Goal: Task Accomplishment & Management: Complete application form

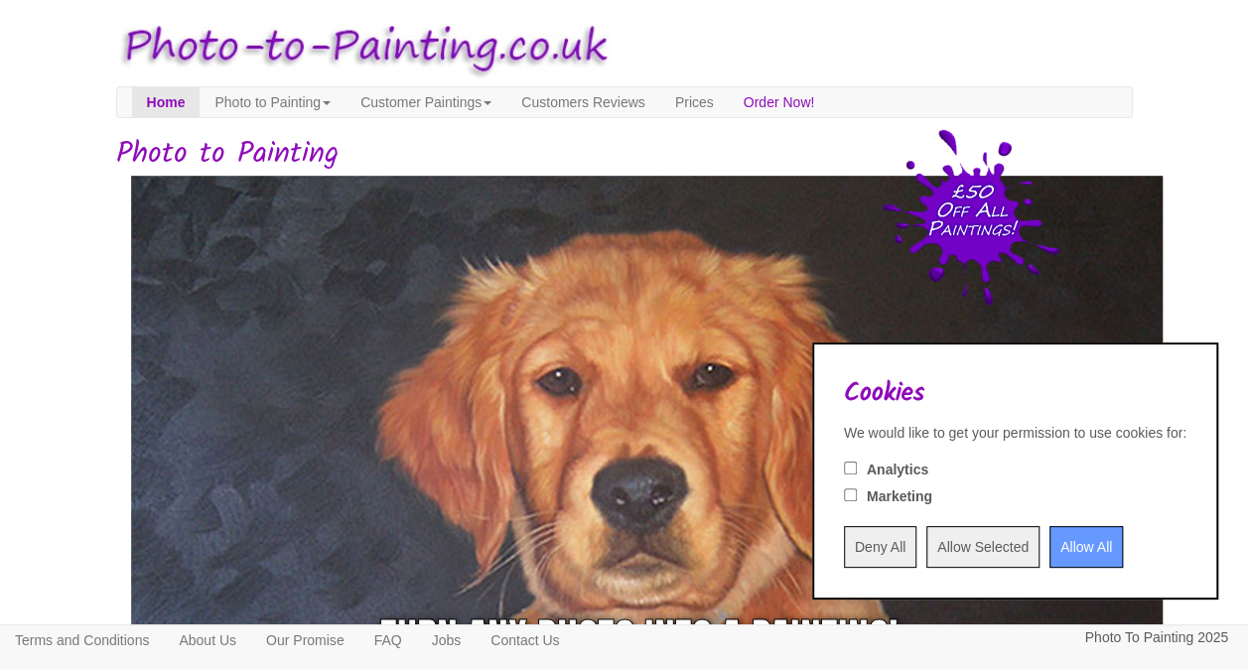
click at [1050, 552] on input "Allow All" at bounding box center [1085, 547] width 73 height 42
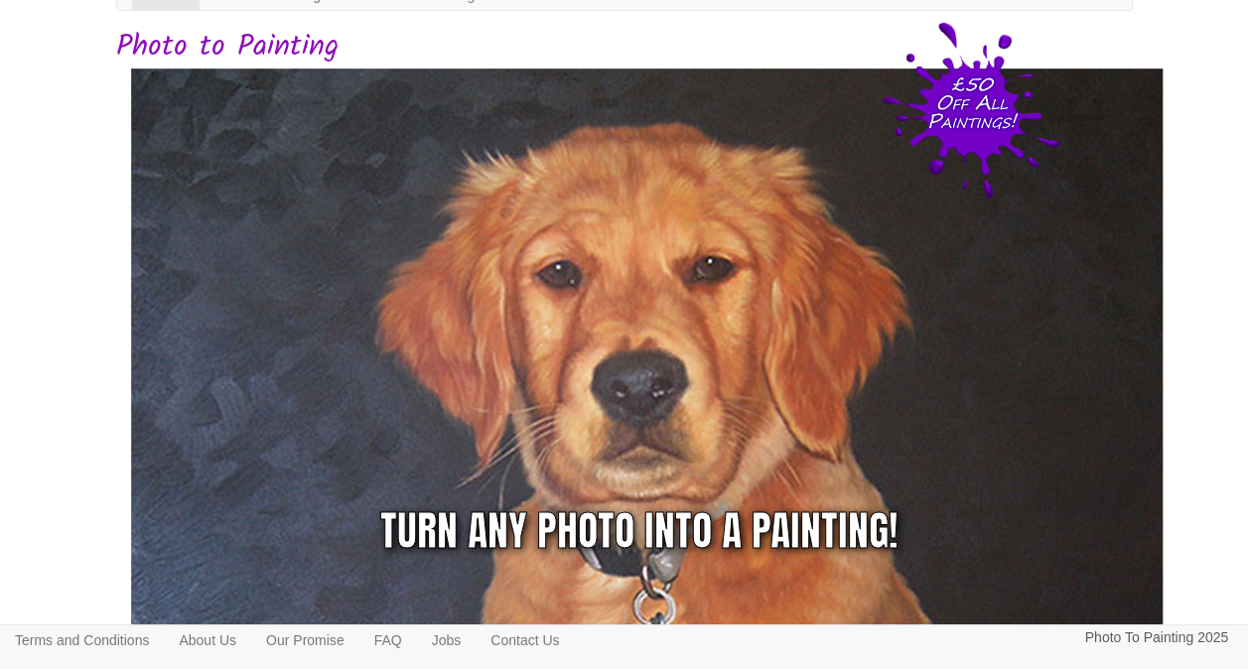
scroll to position [198, 0]
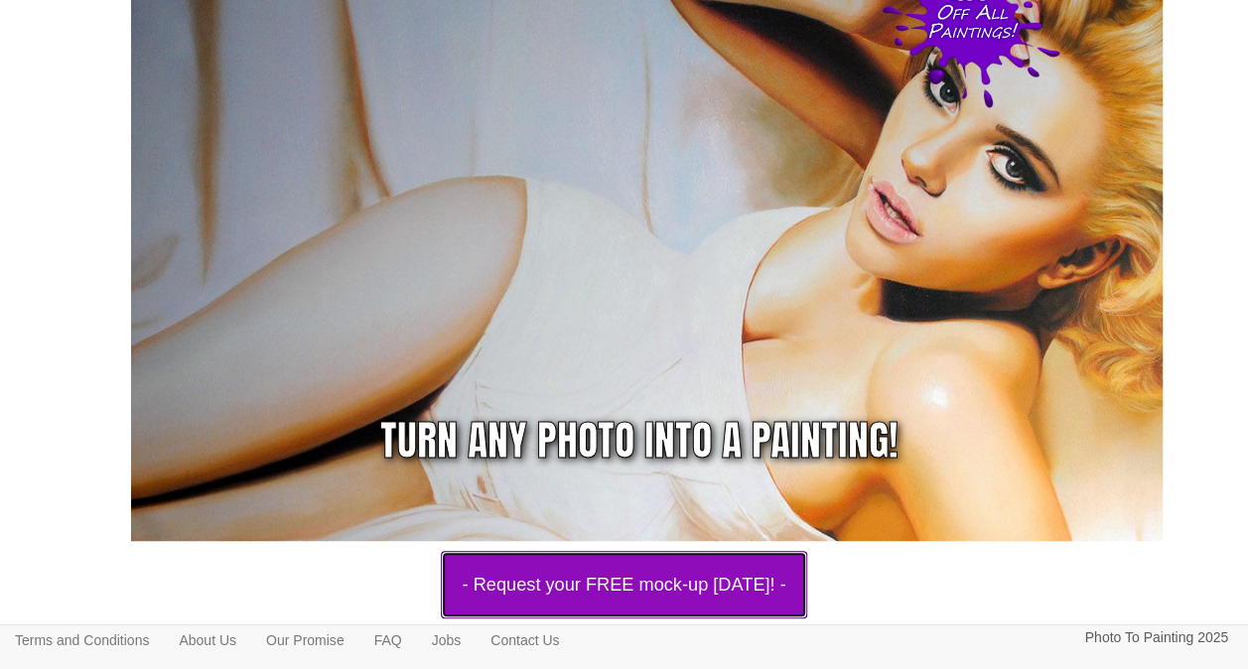
click at [736, 567] on button "- Request your FREE mock-up [DATE]! -" at bounding box center [623, 584] width 365 height 67
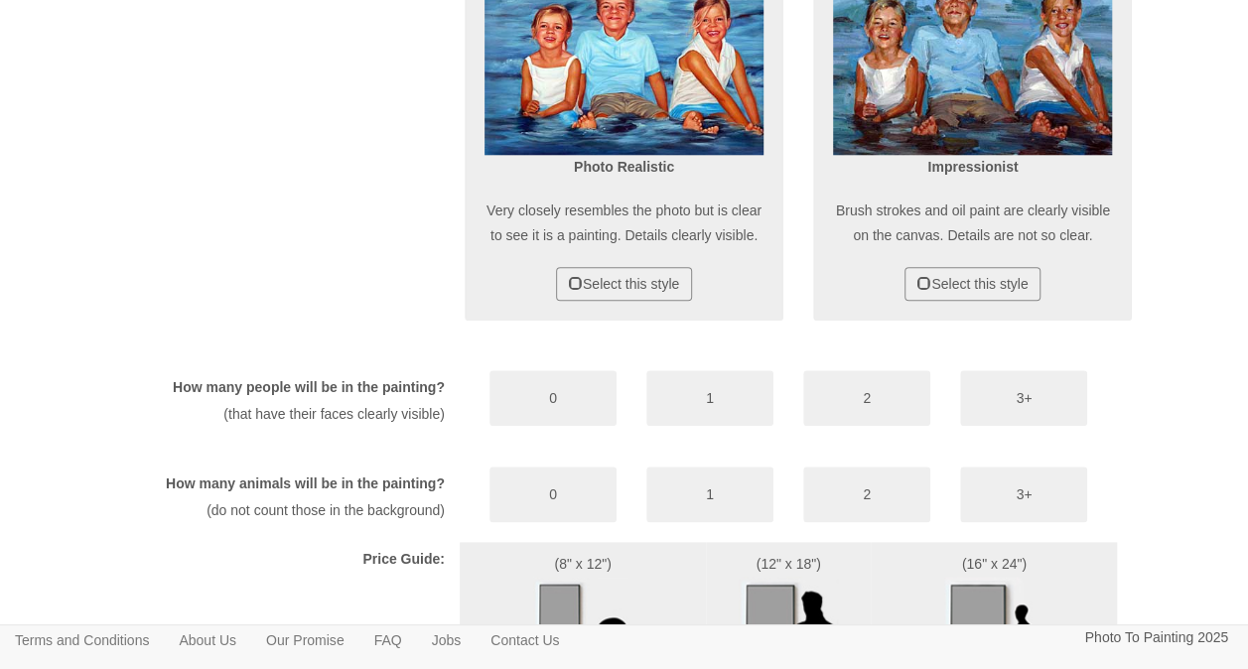
scroll to position [909, 0]
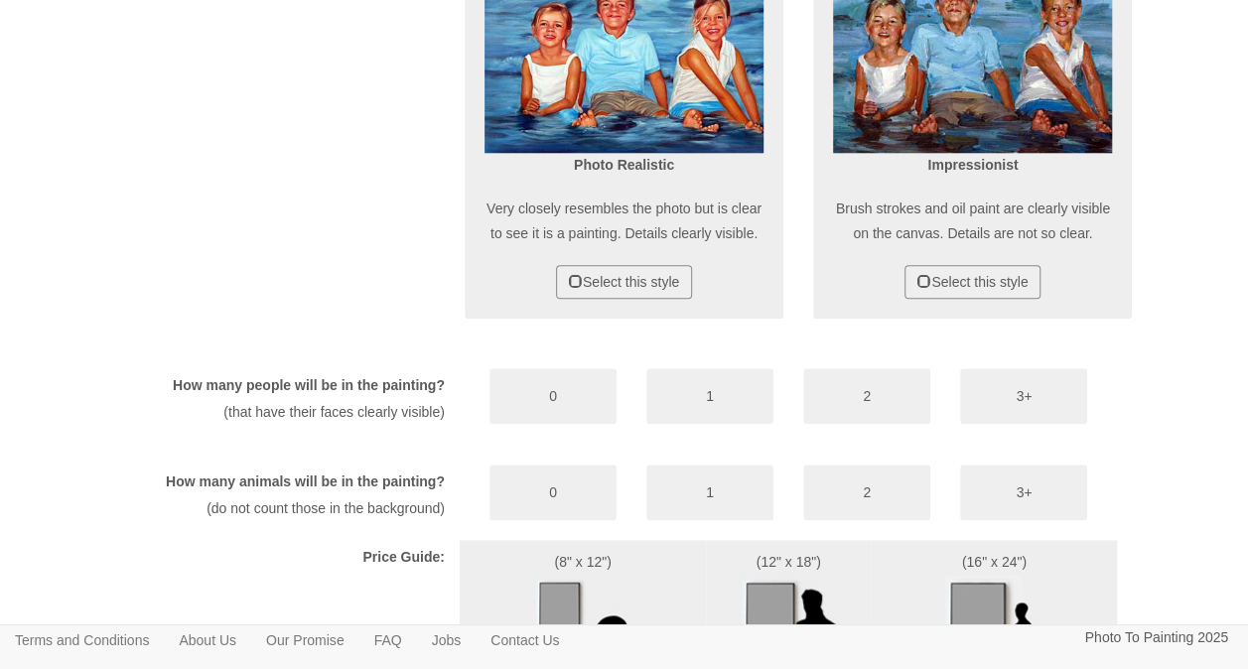
click at [1179, 536] on body "Your painting - risk free Toggle navigation Menu Home Photo to Painting Photo t…" at bounding box center [624, 54] width 1248 height 1907
